Goal: Task Accomplishment & Management: Complete application form

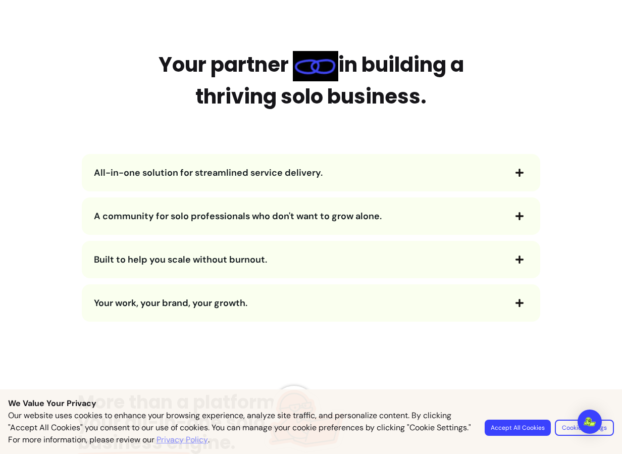
scroll to position [1205, 0]
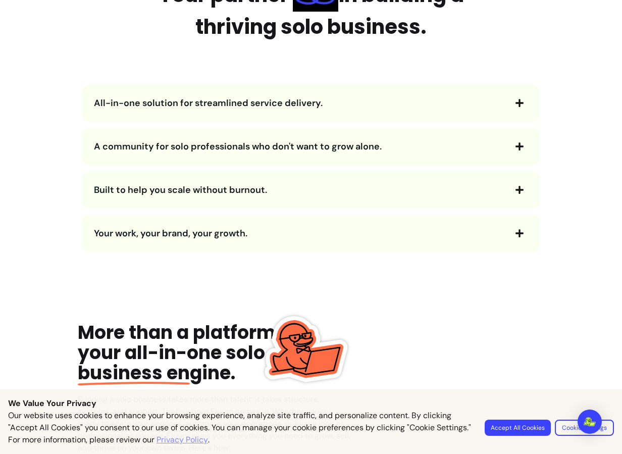
click at [519, 102] on icon "button" at bounding box center [519, 103] width 8 height 8
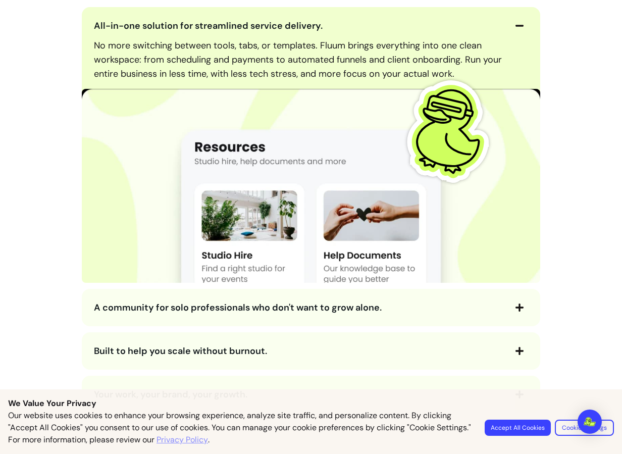
scroll to position [1333, 0]
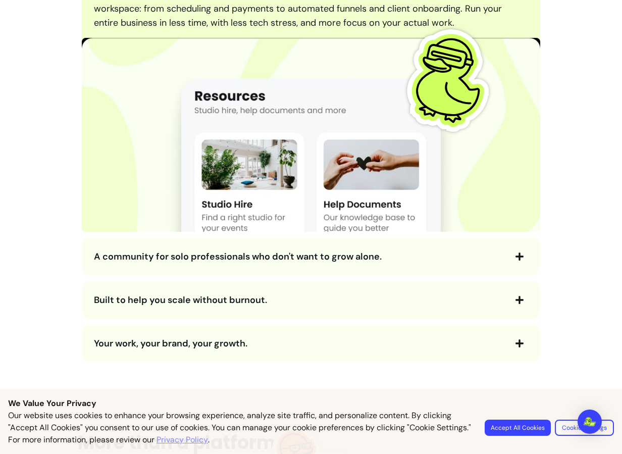
click at [454, 277] on div "All-in-one solution for streamlined service delivery. No more switching between…" at bounding box center [311, 159] width 466 height 406
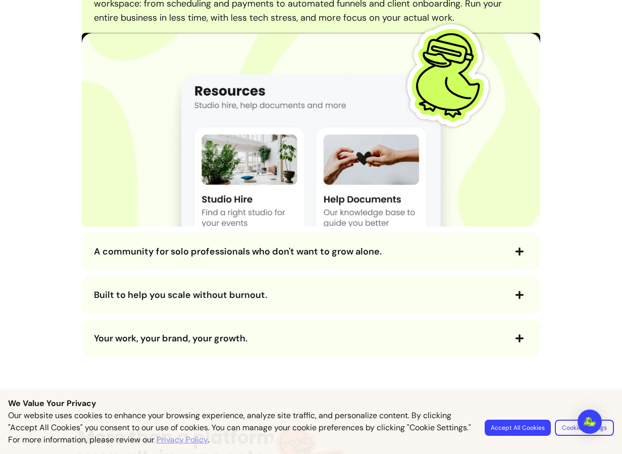
scroll to position [1339, 0]
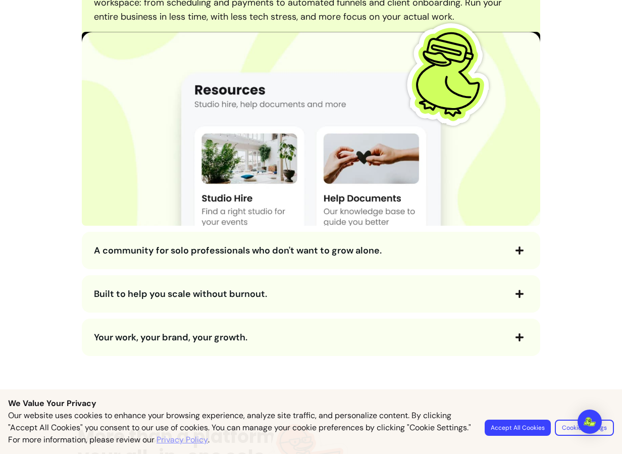
click at [465, 264] on div "A community for solo professionals who don't want to grow alone." at bounding box center [311, 250] width 458 height 37
click at [472, 257] on button "A community for solo professionals who don't want to grow alone." at bounding box center [311, 250] width 434 height 17
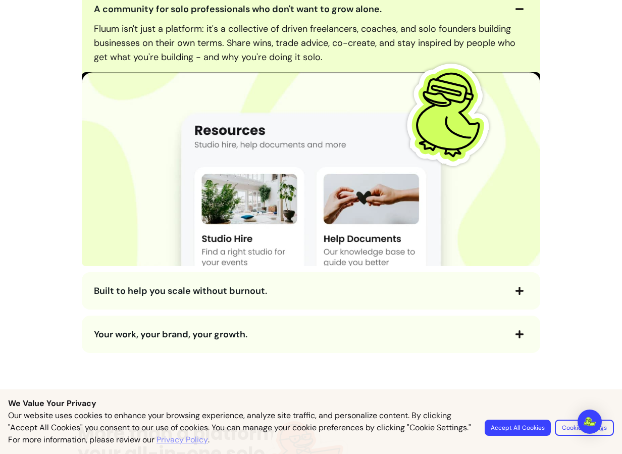
scroll to position [1670, 0]
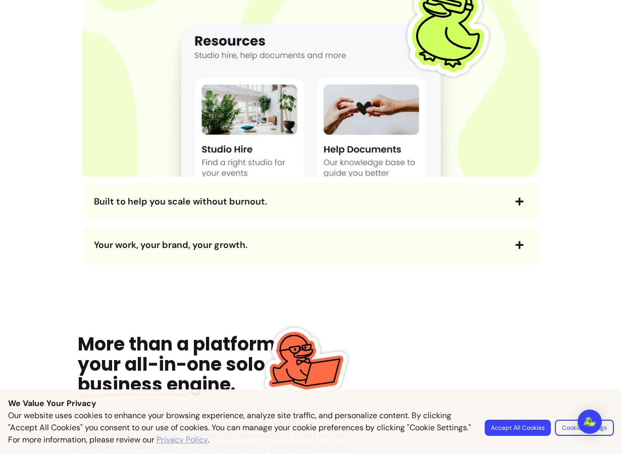
click at [394, 212] on div "Built to help you scale without burnout." at bounding box center [311, 201] width 458 height 37
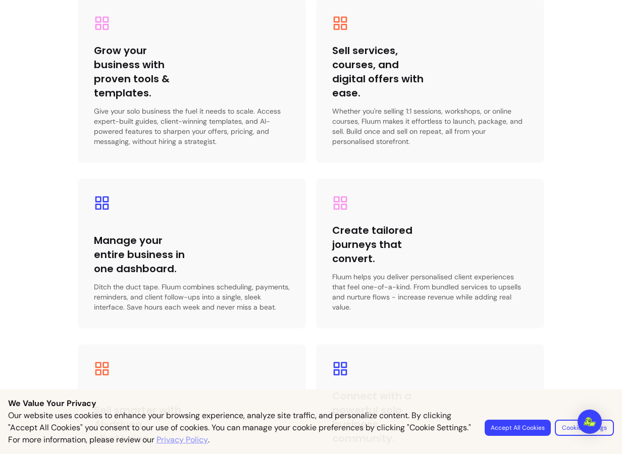
scroll to position [2206, 0]
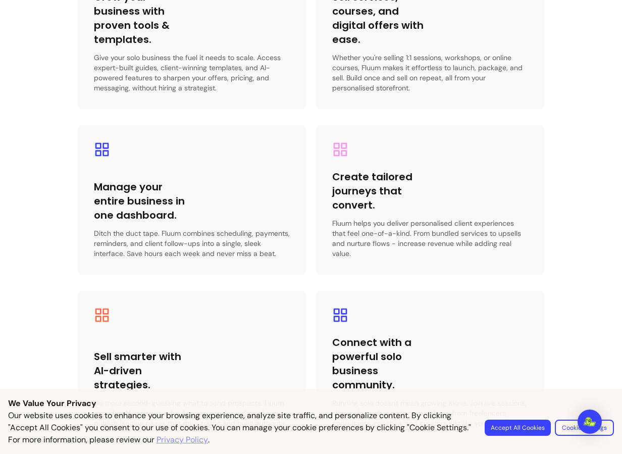
click at [499, 423] on button "Accept All Cookies" at bounding box center [518, 427] width 66 height 16
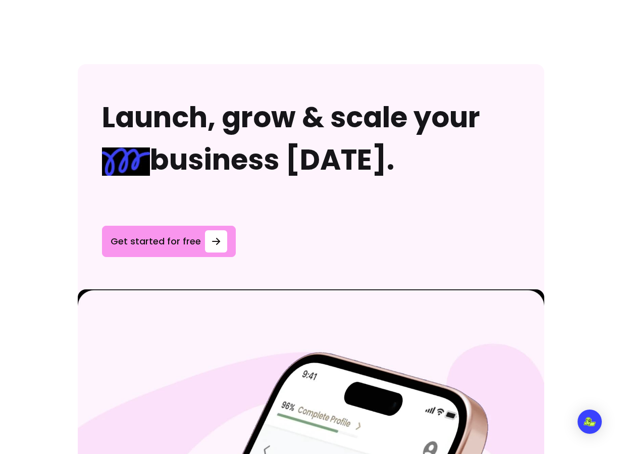
scroll to position [3296, 0]
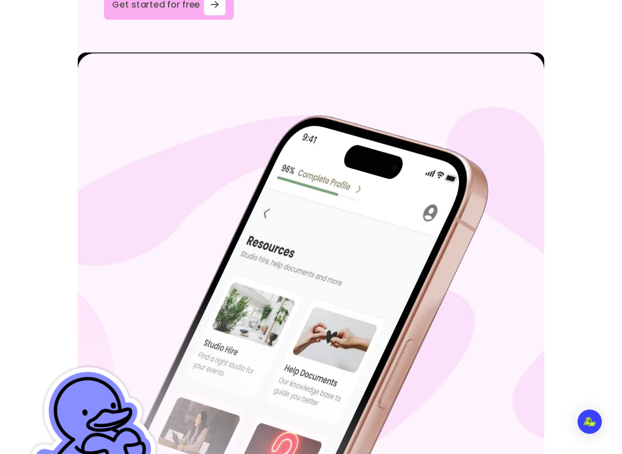
click at [172, 15] on link "Get started for free" at bounding box center [169, 4] width 130 height 30
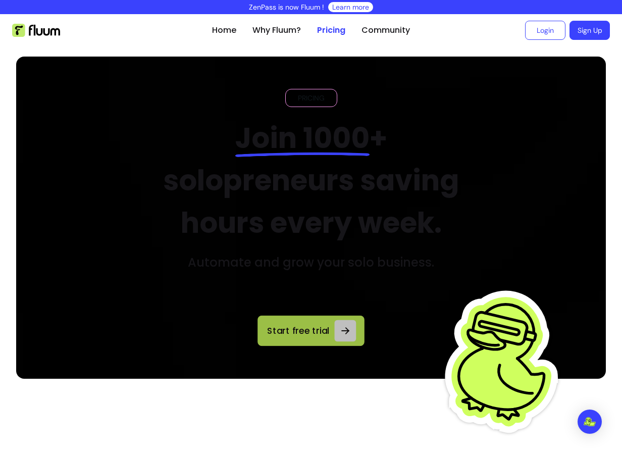
click at [288, 329] on span "Start free trial" at bounding box center [298, 331] width 65 height 14
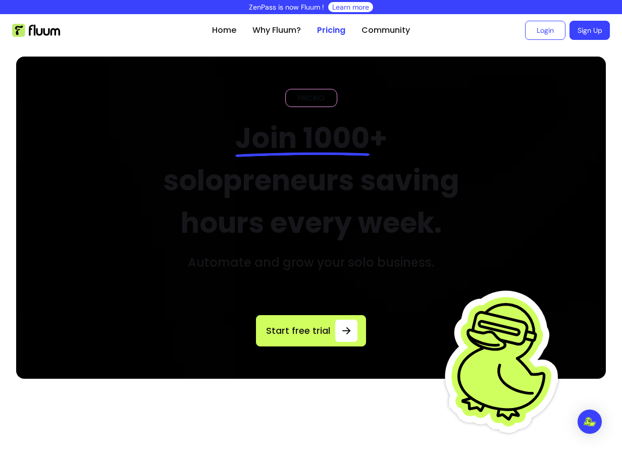
scroll to position [179, 0]
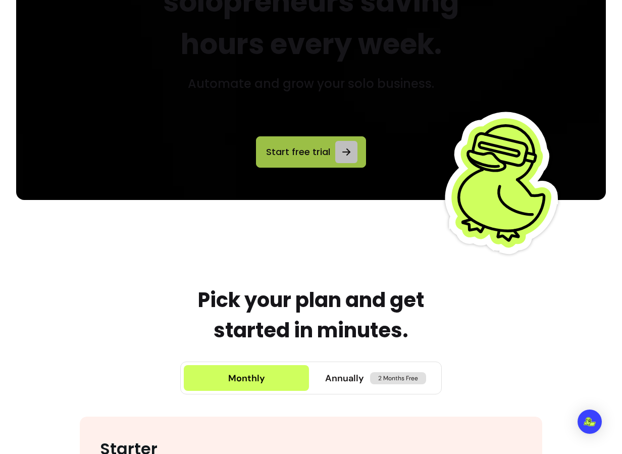
click at [305, 156] on span "Start free trial" at bounding box center [297, 152] width 67 height 14
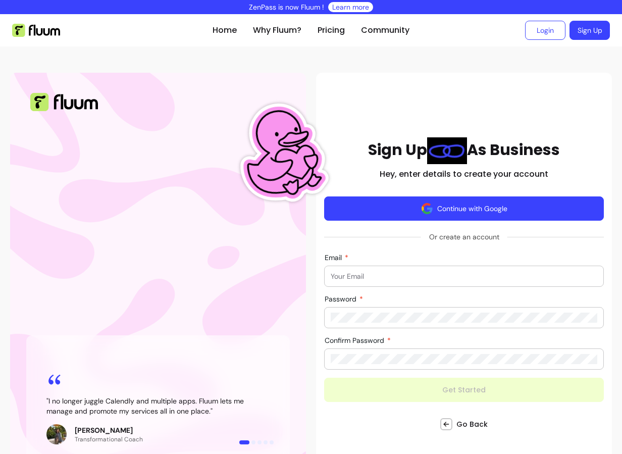
click at [385, 200] on button "Continue with Google" at bounding box center [464, 208] width 280 height 24
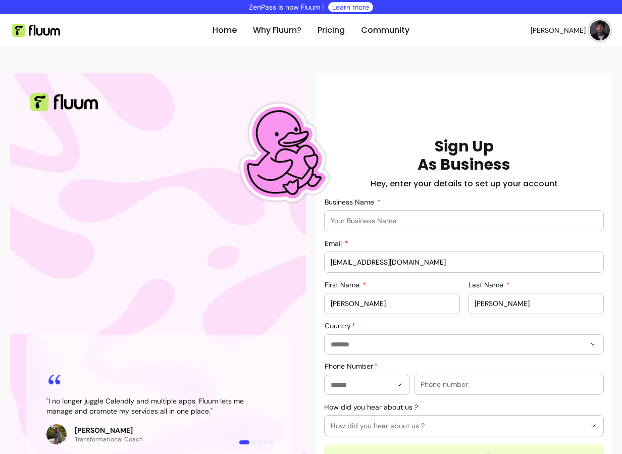
click at [389, 216] on input "Business Name" at bounding box center [464, 221] width 267 height 10
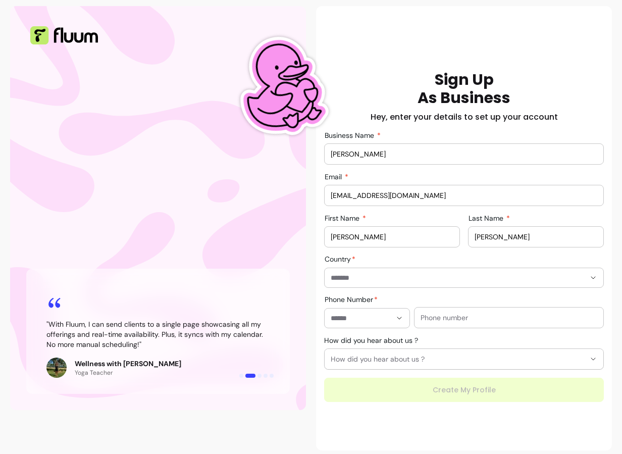
scroll to position [68, 0]
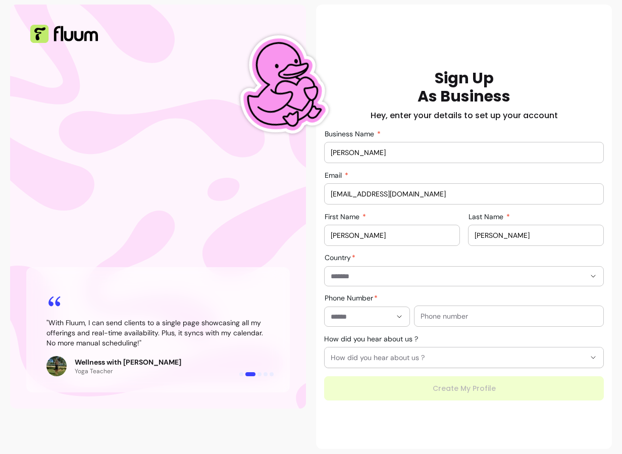
type input "[PERSON_NAME]"
click at [399, 269] on div at bounding box center [464, 276] width 267 height 19
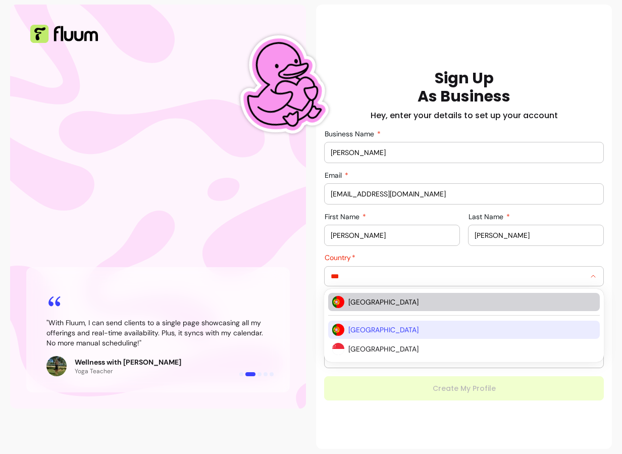
click at [367, 300] on span "[GEOGRAPHIC_DATA]" at bounding box center [466, 302] width 237 height 10
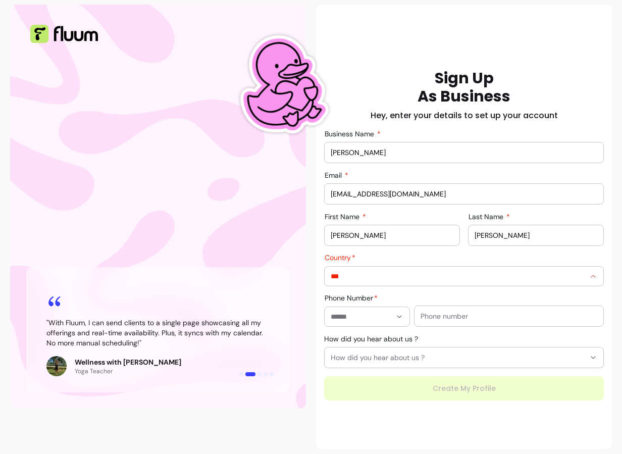
type input "********"
type input "**********"
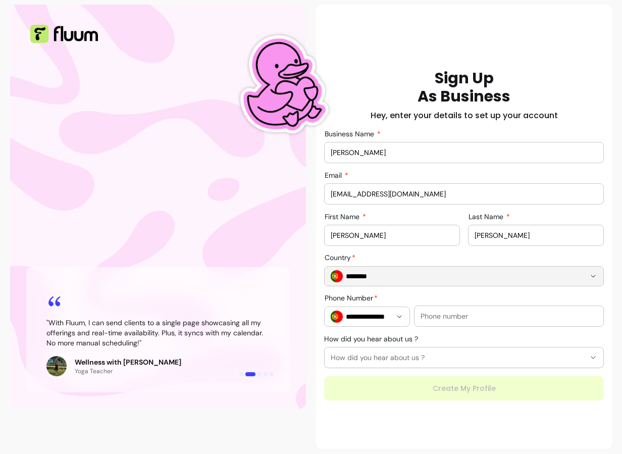
scroll to position [73, 0]
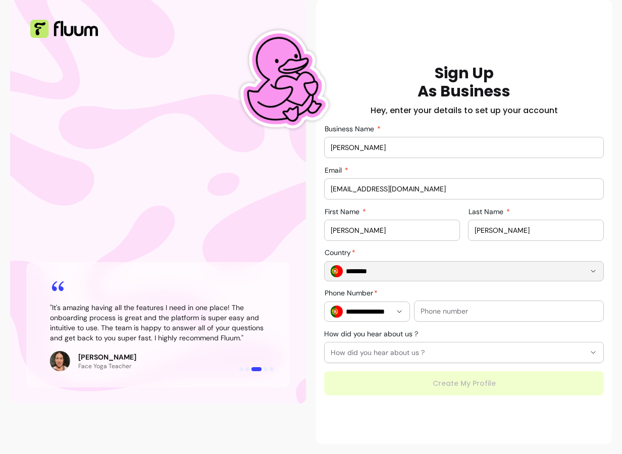
type input "********"
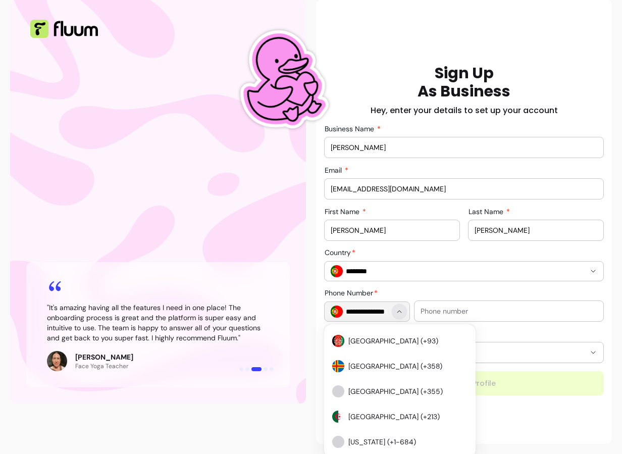
click at [398, 316] on button "Show suggestions" at bounding box center [399, 311] width 16 height 16
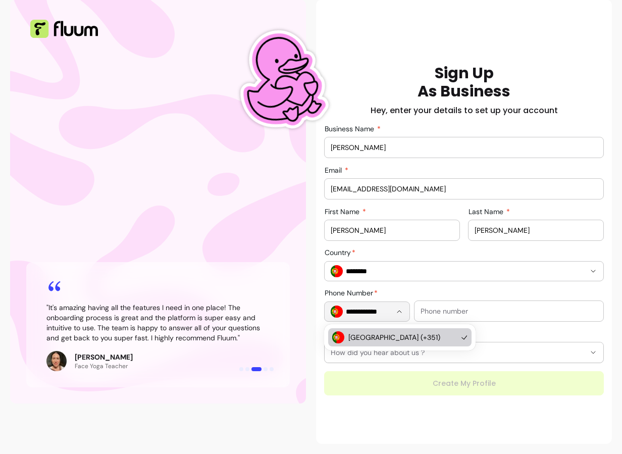
scroll to position [0, 0]
type input "*"
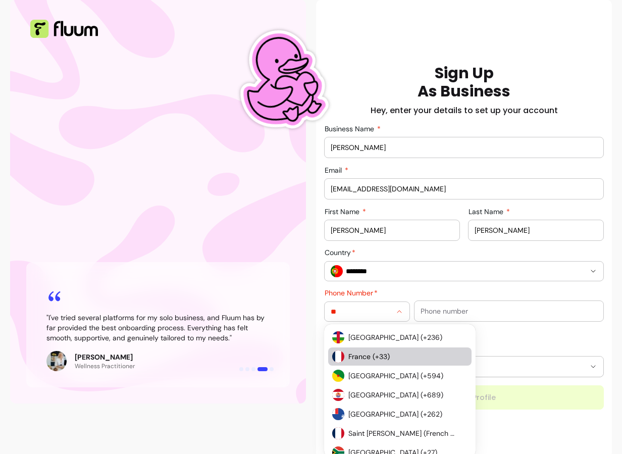
click at [367, 357] on span "France (+33)" at bounding box center [402, 356] width 109 height 10
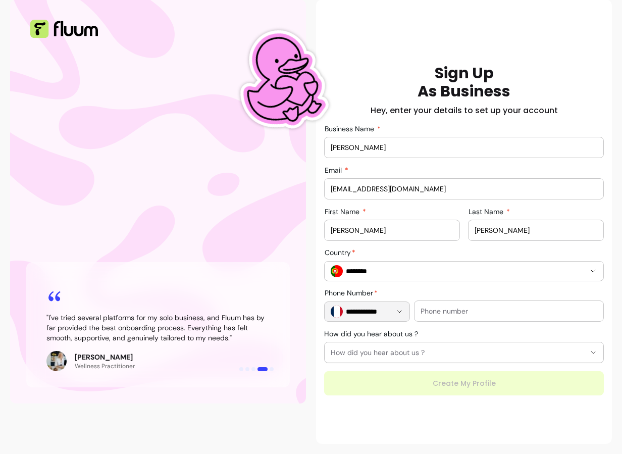
type input "**********"
click at [451, 320] on div at bounding box center [508, 311] width 177 height 20
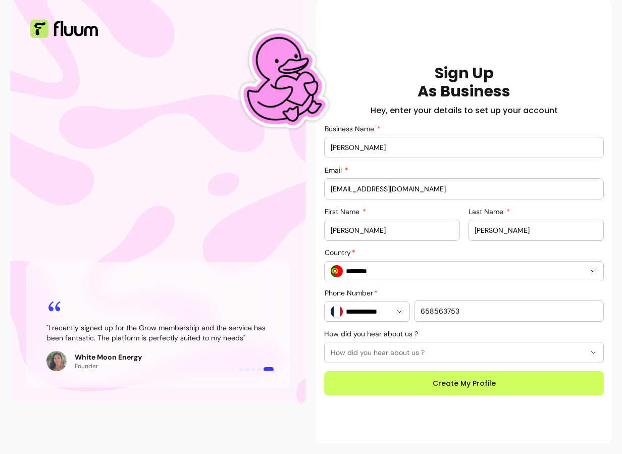
type input "658563753"
click at [411, 345] on button "How did you hear about us ?" at bounding box center [464, 352] width 279 height 20
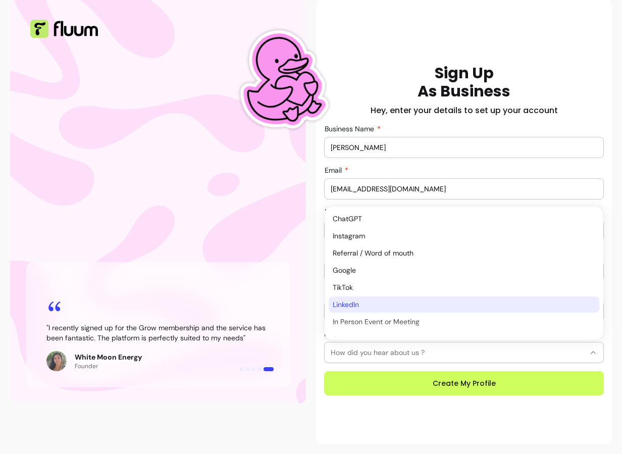
click at [363, 306] on span "LinkedIn" at bounding box center [459, 304] width 252 height 10
select select "********"
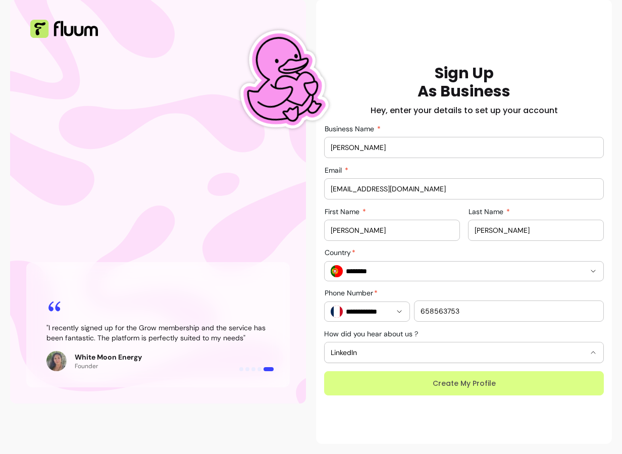
click at [411, 386] on button "Create My Profile" at bounding box center [464, 383] width 280 height 24
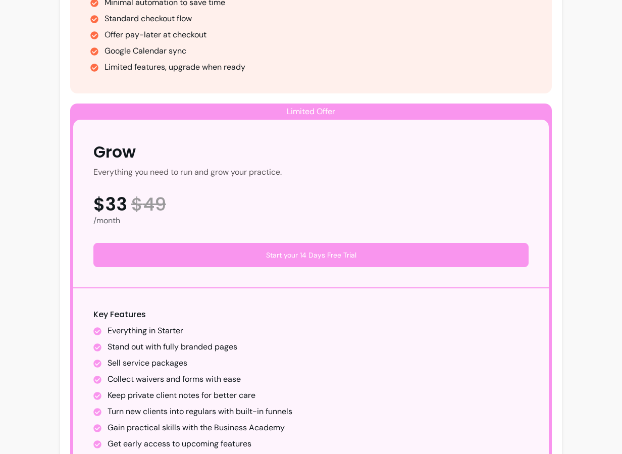
scroll to position [133, 0]
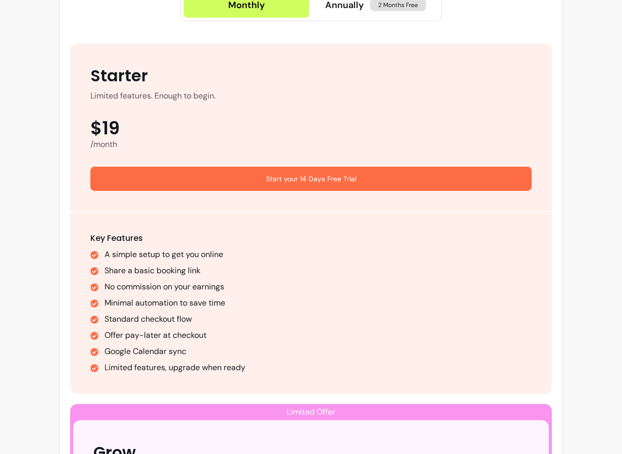
click at [332, 185] on button "Start your 14 Days Free Trial" at bounding box center [311, 179] width 442 height 24
